Goal: Navigation & Orientation: Understand site structure

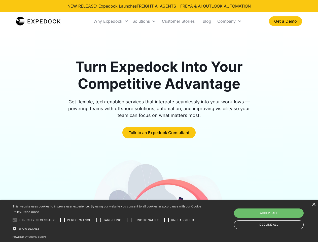
click at [111, 21] on div "Why Expedock" at bounding box center [107, 21] width 29 height 5
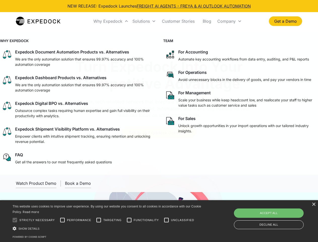
click at [144, 21] on div "Solutions" at bounding box center [141, 21] width 17 height 5
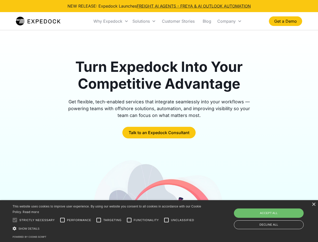
click at [230, 21] on div "Company" at bounding box center [226, 21] width 18 height 5
click at [15, 220] on div at bounding box center [15, 220] width 10 height 10
click at [62, 220] on input "Performance" at bounding box center [62, 220] width 10 height 10
checkbox input "true"
click at [99, 220] on input "Targeting" at bounding box center [99, 220] width 10 height 10
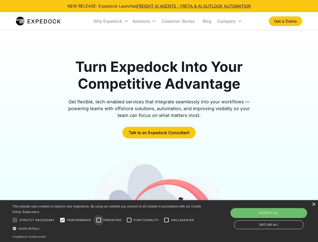
checkbox input "true"
click at [129, 220] on input "Functionality" at bounding box center [129, 220] width 10 height 10
checkbox input "true"
click at [167, 220] on input "Unclassified" at bounding box center [166, 220] width 10 height 10
checkbox input "true"
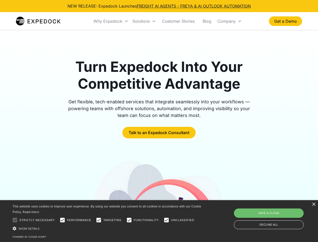
click at [108, 228] on div "Show details Hide details" at bounding box center [108, 228] width 190 height 5
